Goal: Book appointment/travel/reservation

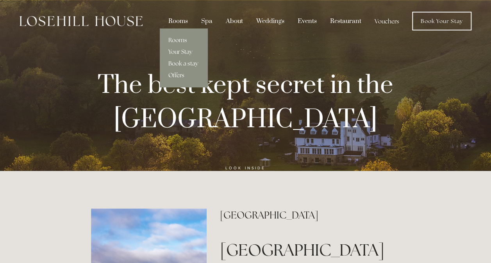
click at [180, 73] on link "Offers" at bounding box center [184, 76] width 48 height 12
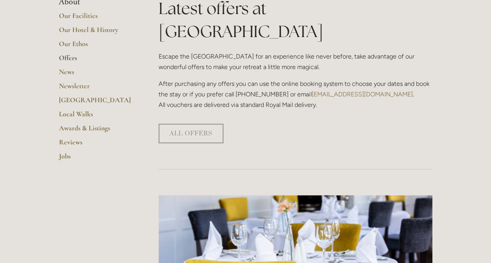
scroll to position [234, 0]
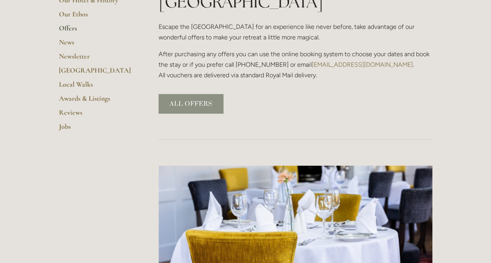
click at [182, 94] on link "ALL OFFERS" at bounding box center [191, 104] width 65 height 20
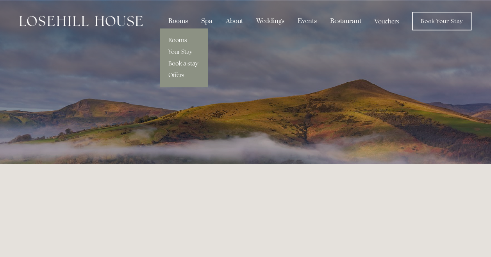
click at [177, 60] on link "Book a stay" at bounding box center [184, 64] width 48 height 12
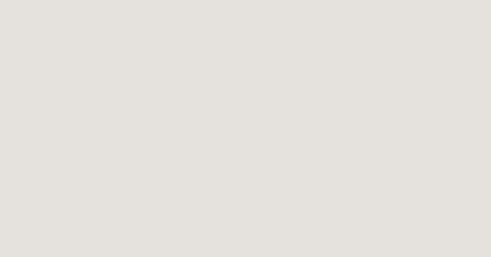
scroll to position [355, 0]
